Goal: Information Seeking & Learning: Learn about a topic

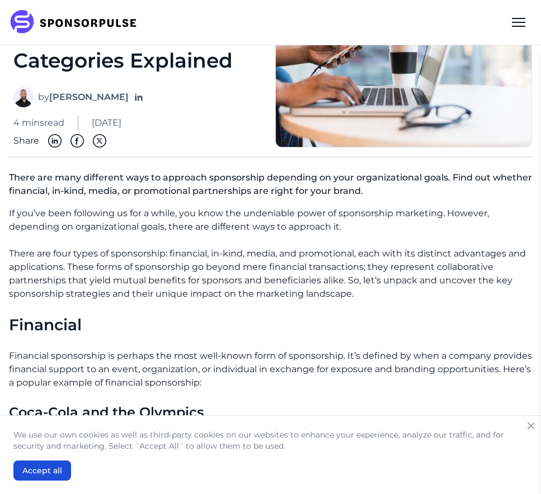
scroll to position [111, 0]
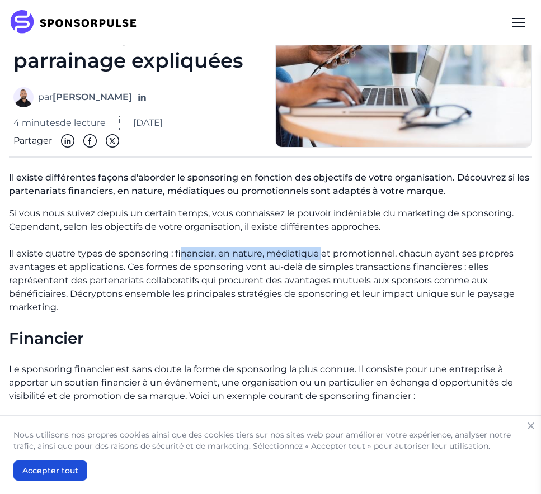
drag, startPoint x: 189, startPoint y: 256, endPoint x: 319, endPoint y: 256, distance: 130.3
click at [319, 256] on font "Il existe quatre types de sponsoring : financier, en nature, médiatique et prom…" at bounding box center [261, 280] width 505 height 64
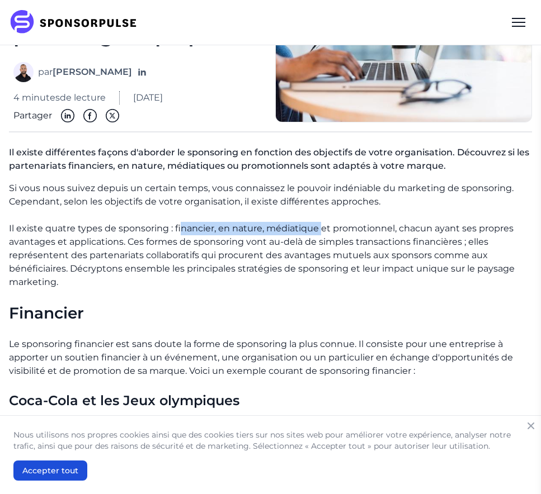
scroll to position [146, 0]
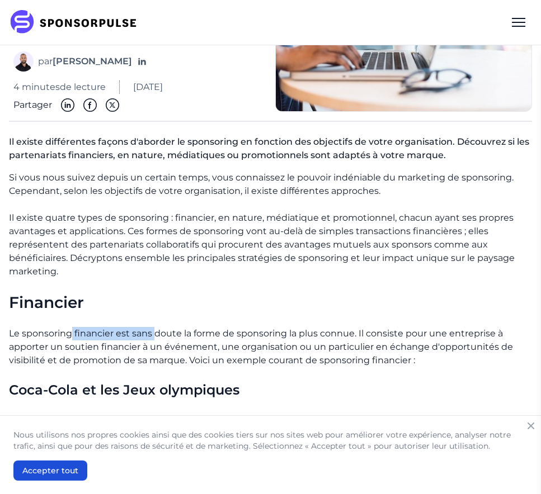
drag, startPoint x: 70, startPoint y: 338, endPoint x: 156, endPoint y: 338, distance: 86.1
click at [156, 338] on font "Le sponsoring financier est sans doute la forme de sponsoring la plus connue. I…" at bounding box center [261, 346] width 504 height 37
click at [197, 332] on font "Le sponsoring financier est sans doute la forme de sponsoring la plus connue. I…" at bounding box center [261, 346] width 504 height 37
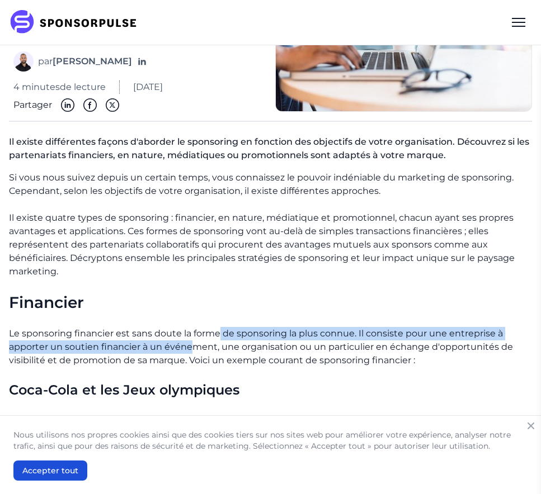
drag, startPoint x: 220, startPoint y: 332, endPoint x: 195, endPoint y: 349, distance: 30.1
click at [195, 349] on font "Le sponsoring financier est sans doute la forme de sponsoring la plus connue. I…" at bounding box center [261, 346] width 504 height 37
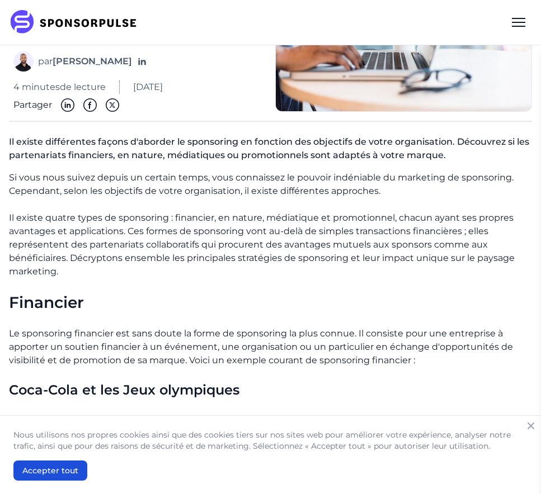
drag, startPoint x: 223, startPoint y: 346, endPoint x: 235, endPoint y: 346, distance: 11.8
click at [225, 346] on font "Le sponsoring financier est sans doute la forme de sponsoring la plus connue. I…" at bounding box center [261, 346] width 504 height 37
drag, startPoint x: 235, startPoint y: 346, endPoint x: 395, endPoint y: 350, distance: 160.5
click at [395, 350] on font "Le sponsoring financier est sans doute la forme de sponsoring la plus connue. I…" at bounding box center [261, 346] width 504 height 37
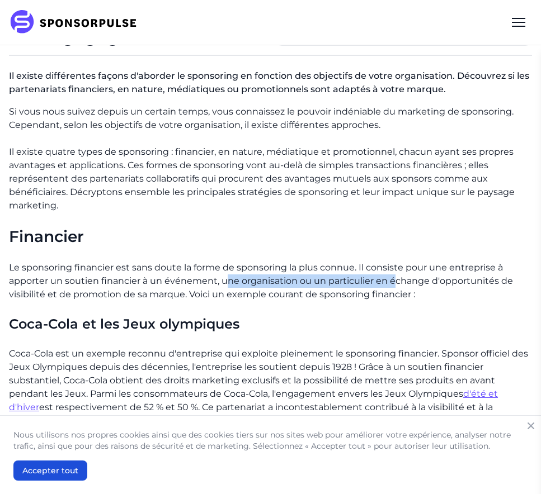
scroll to position [273, 0]
